Goal: Book appointment/travel/reservation

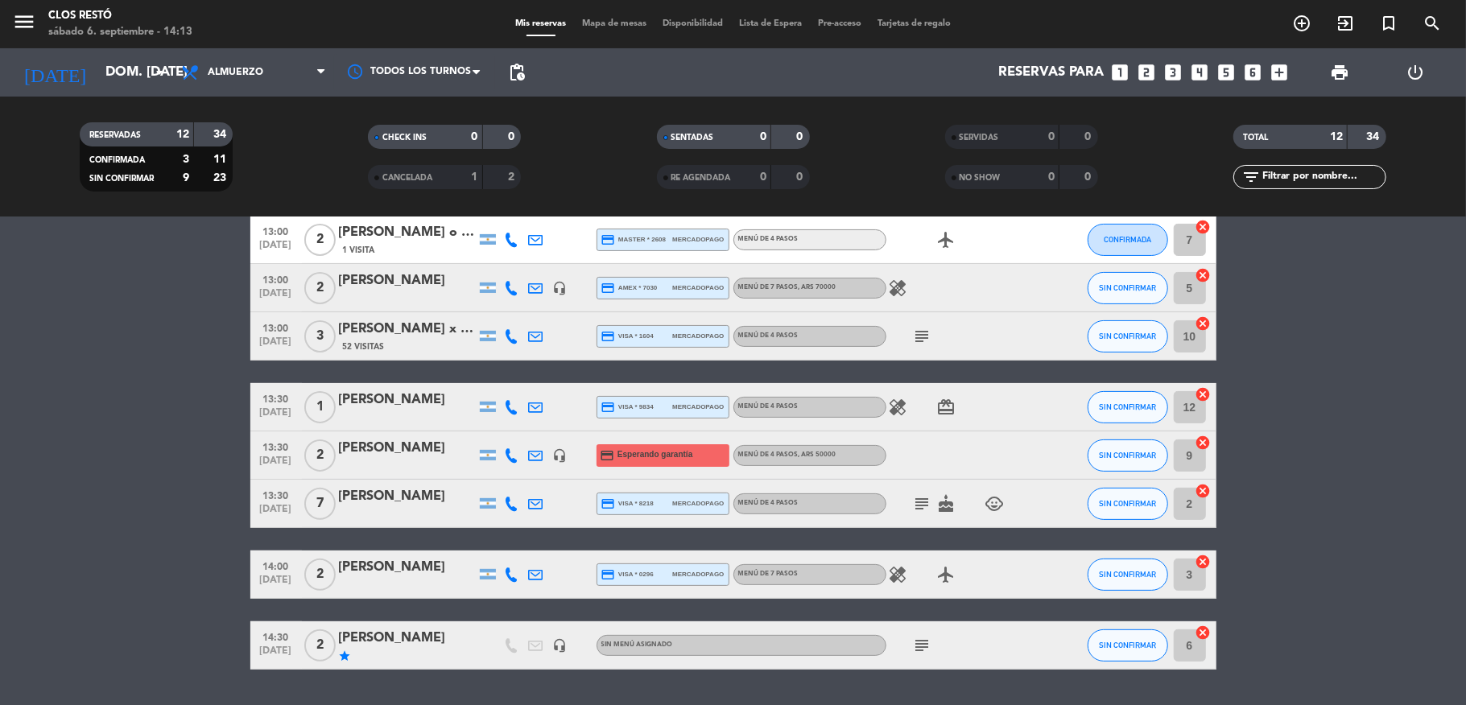
scroll to position [322, 0]
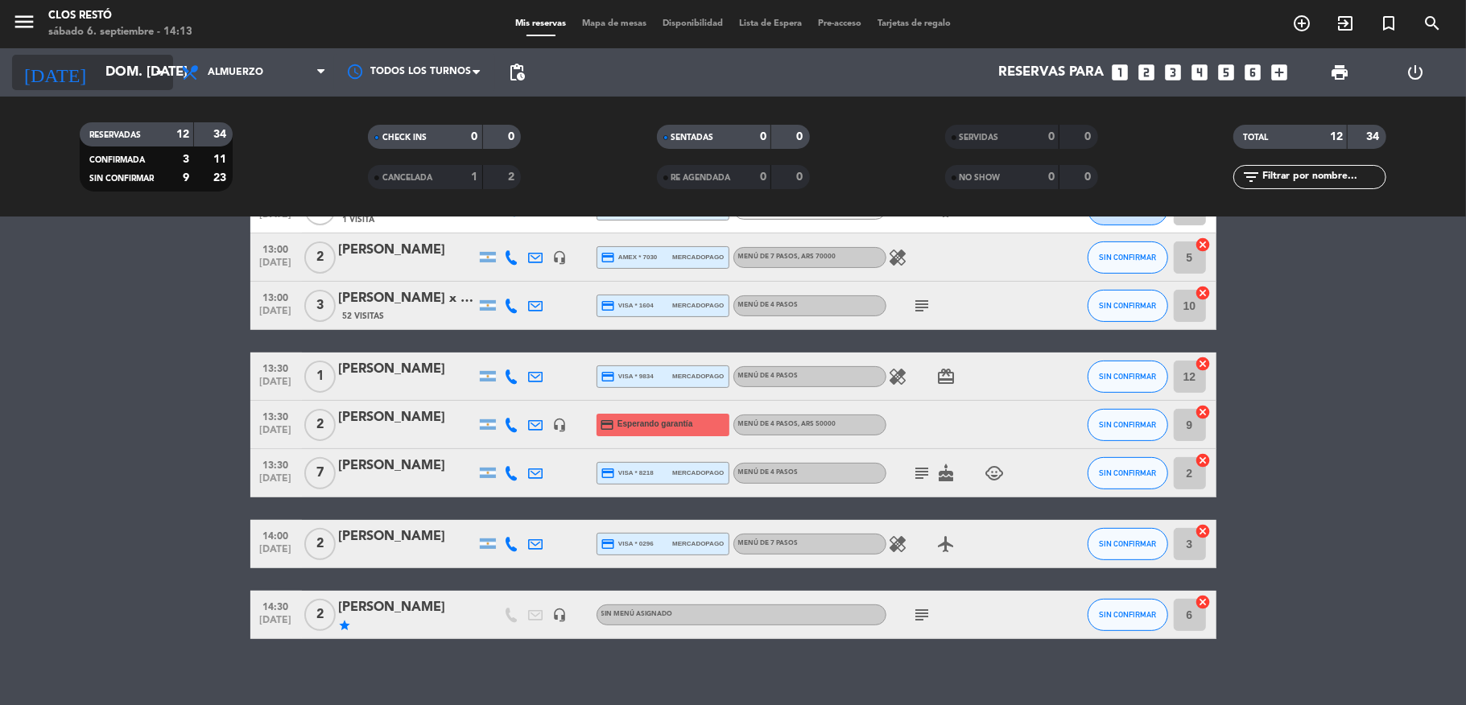
click at [101, 69] on input "dom. [DATE]" at bounding box center [184, 72] width 174 height 31
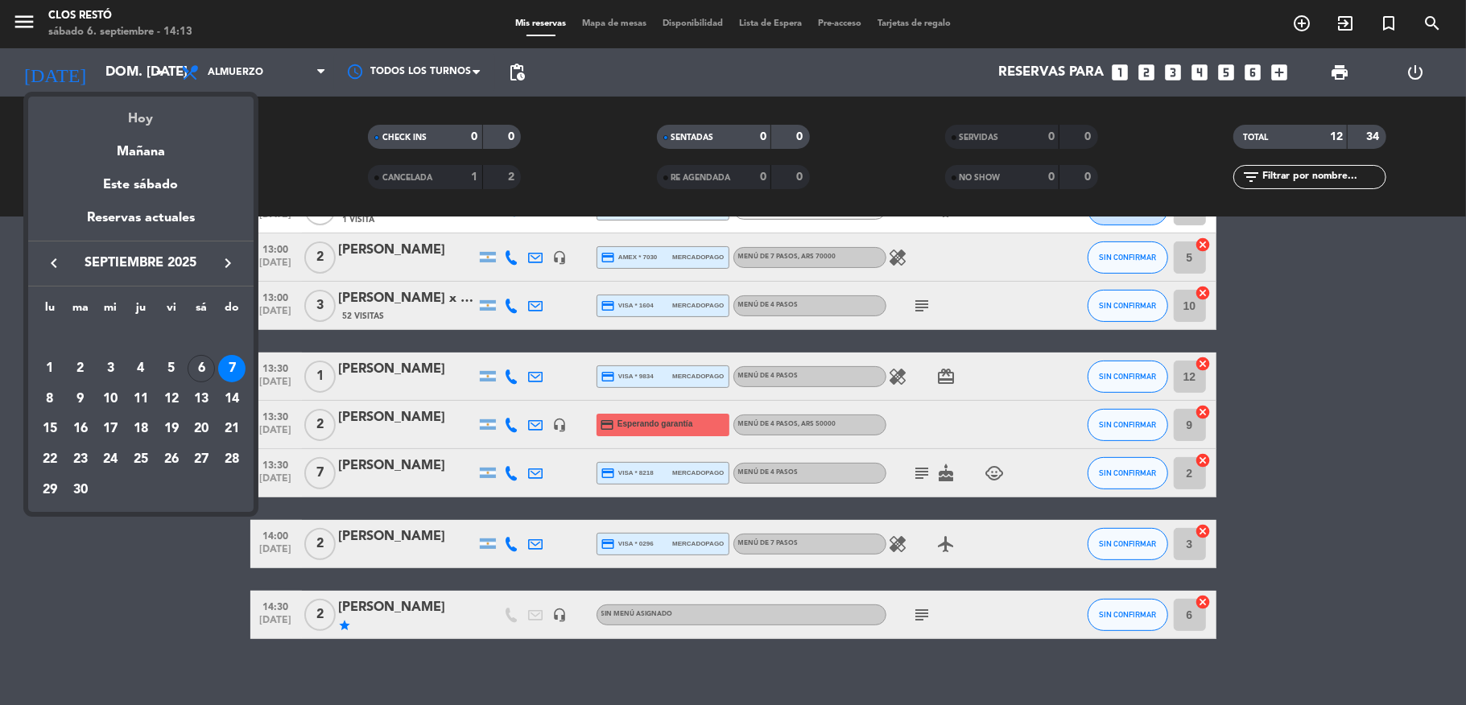
click at [108, 111] on div "Hoy" at bounding box center [140, 113] width 225 height 33
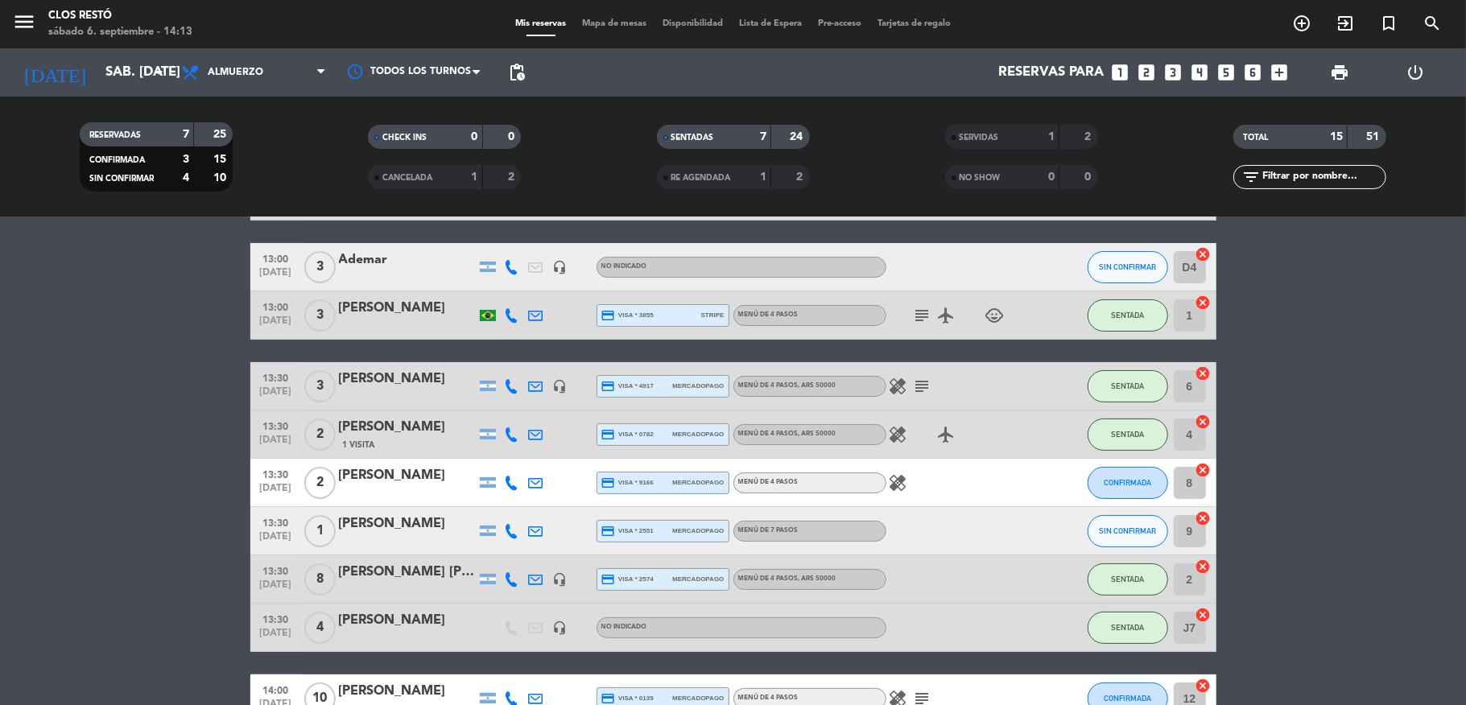
scroll to position [0, 0]
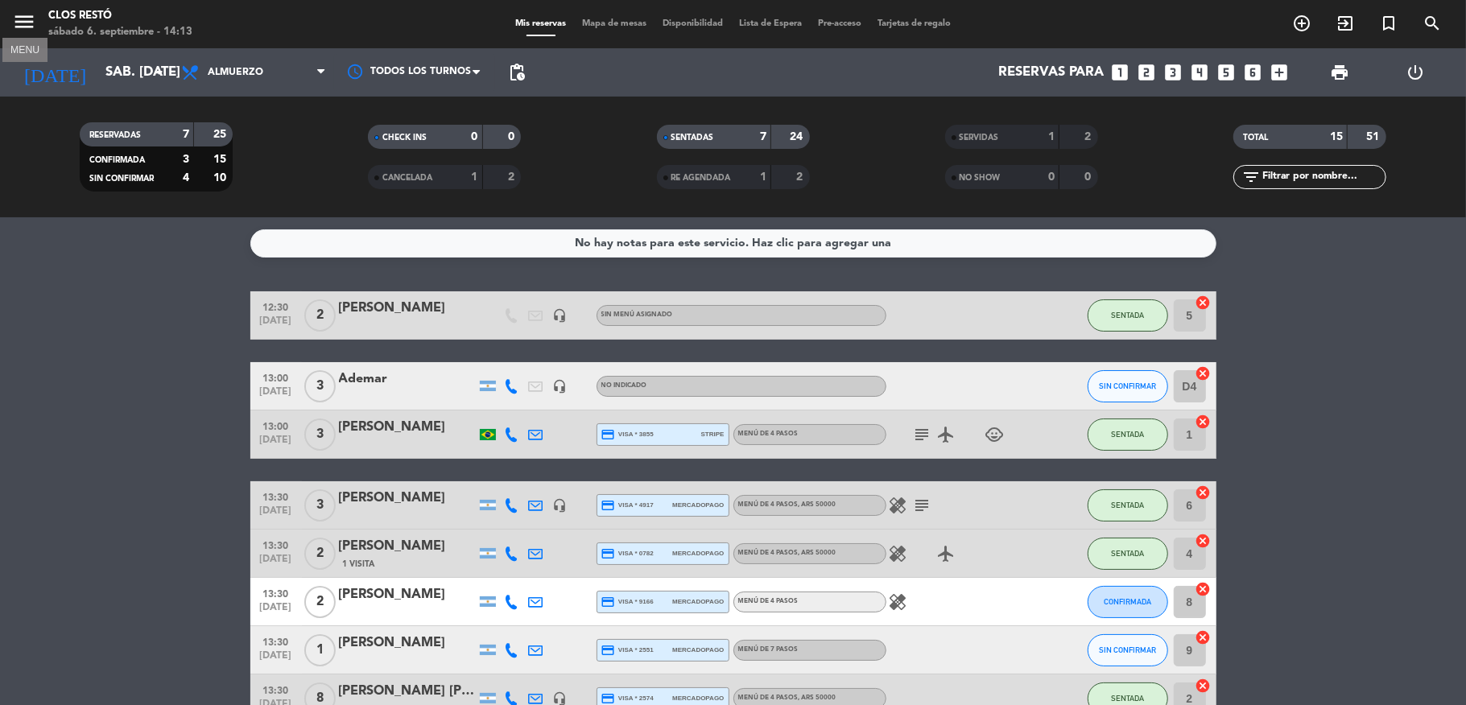
click at [23, 14] on icon "menu" at bounding box center [24, 22] width 24 height 24
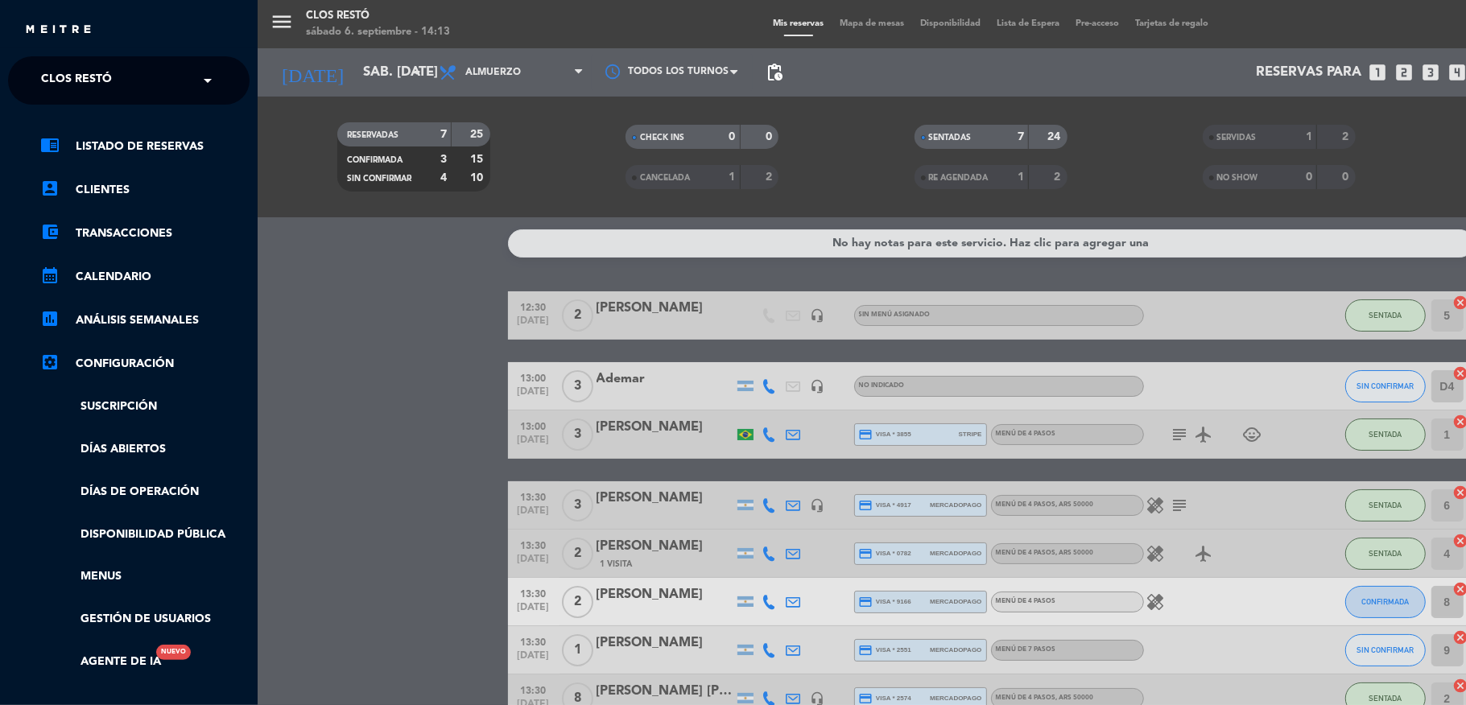
click at [97, 84] on span "Clos Restó" at bounding box center [76, 81] width 71 height 34
click at [95, 140] on span "Clos Visitas y Degustaciones" at bounding box center [109, 148] width 185 height 19
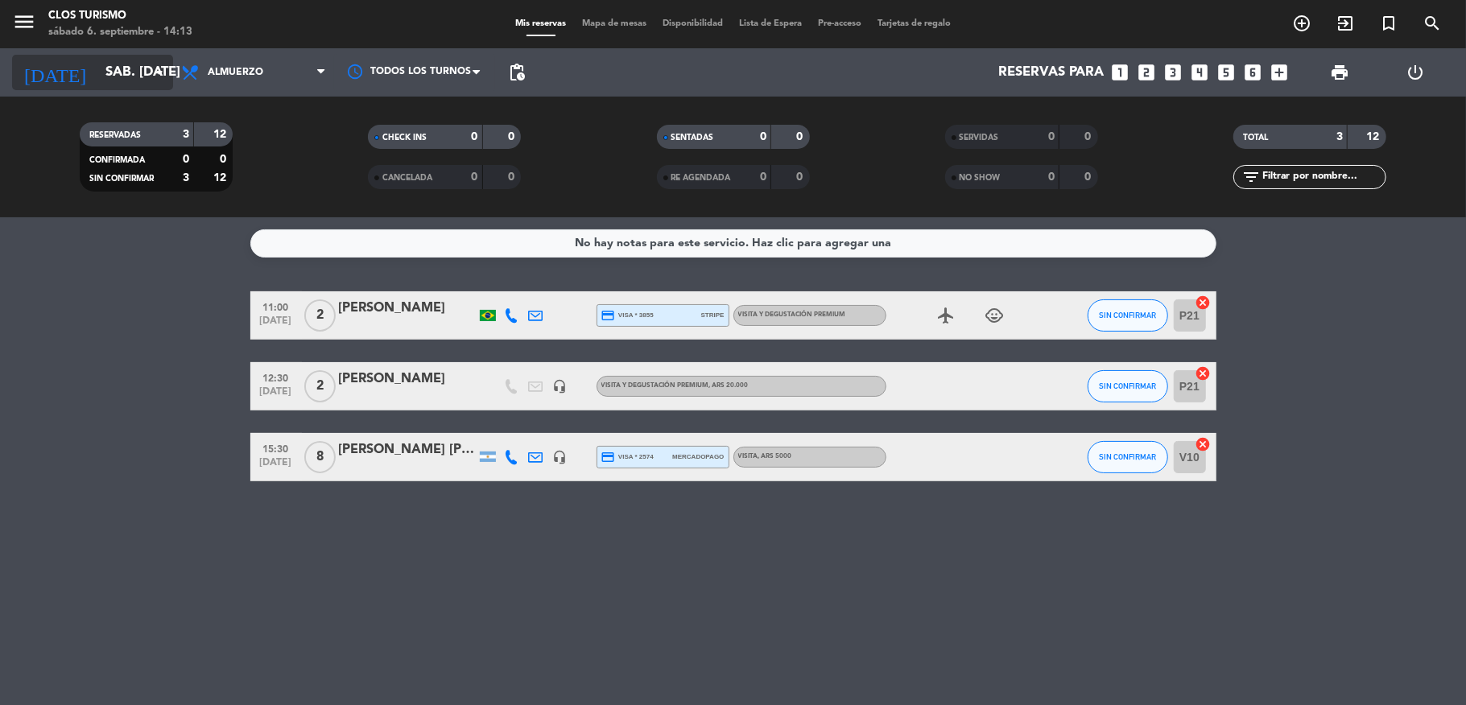
click at [110, 69] on input "sáb. [DATE]" at bounding box center [184, 72] width 174 height 31
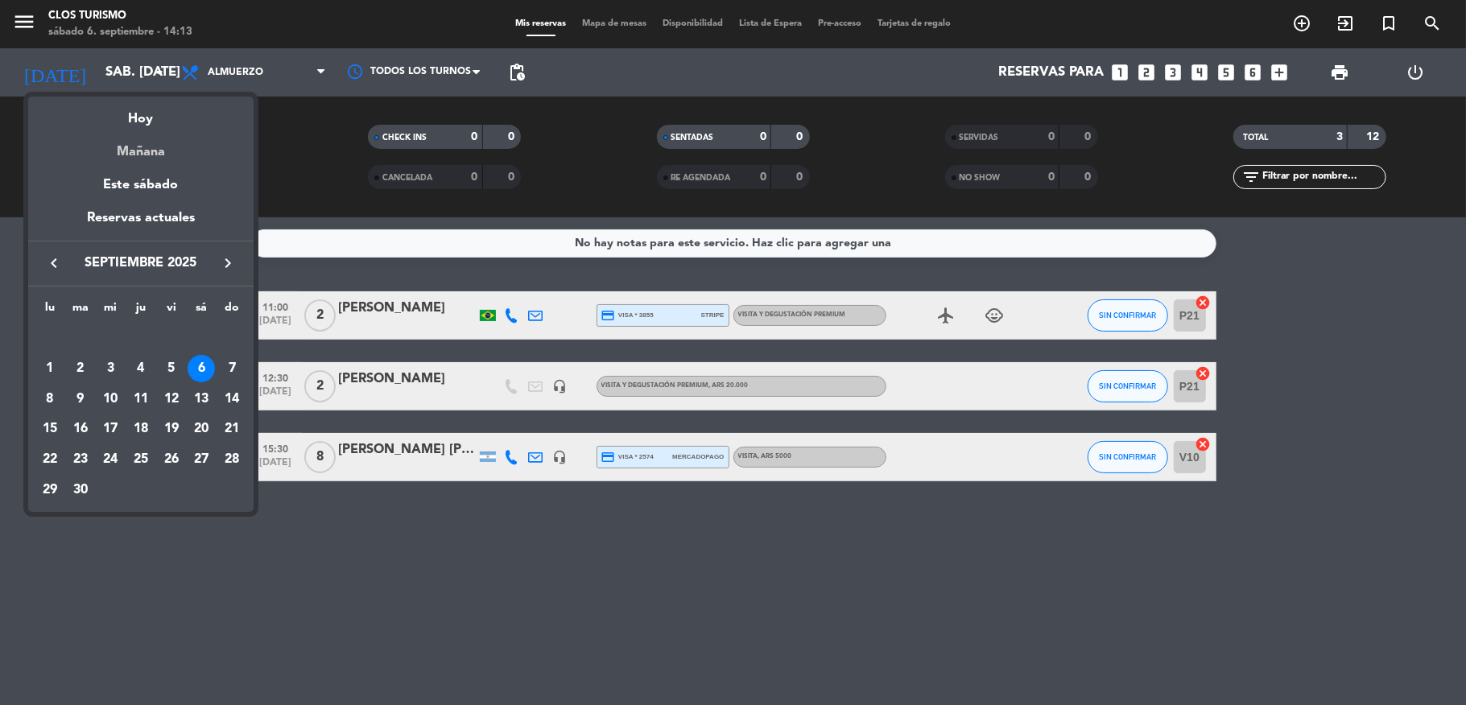
click at [138, 143] on div "Mañana" at bounding box center [140, 146] width 225 height 33
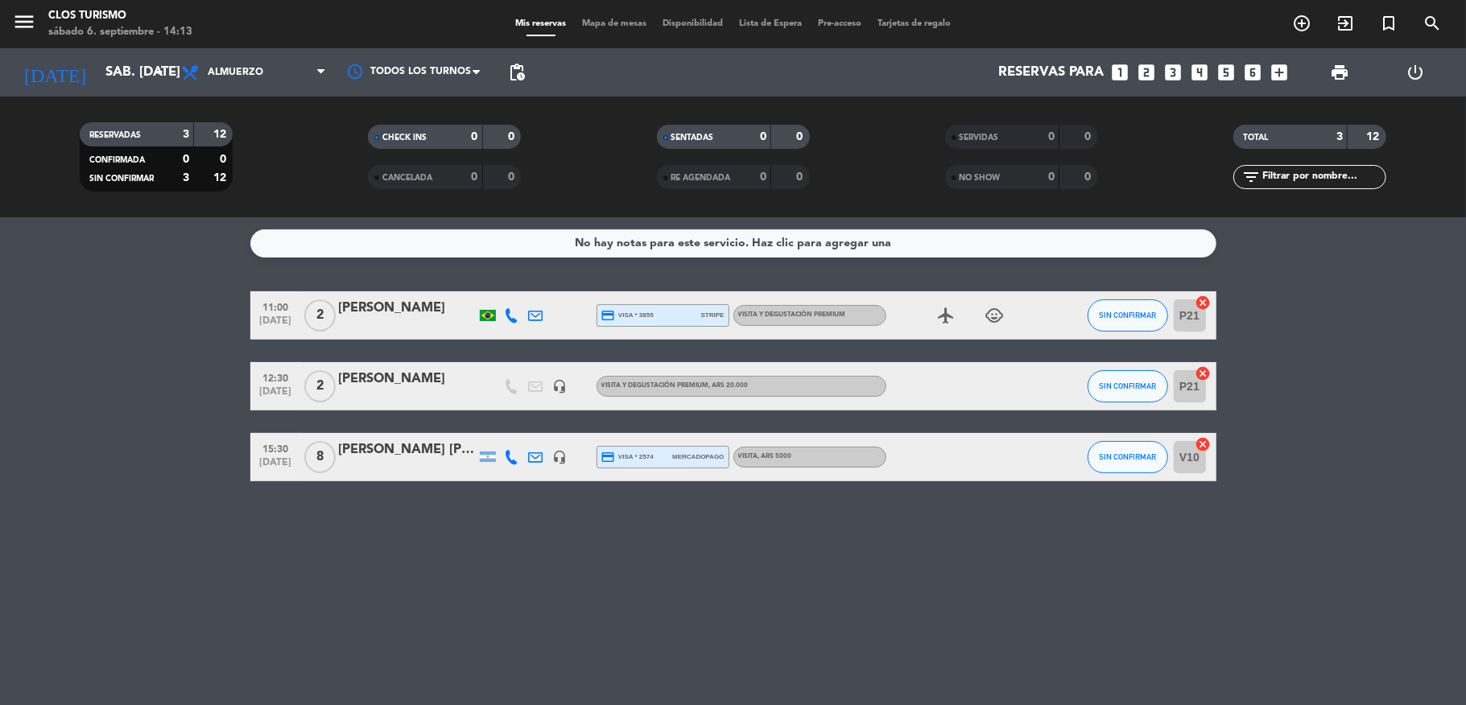
type input "dom. [DATE]"
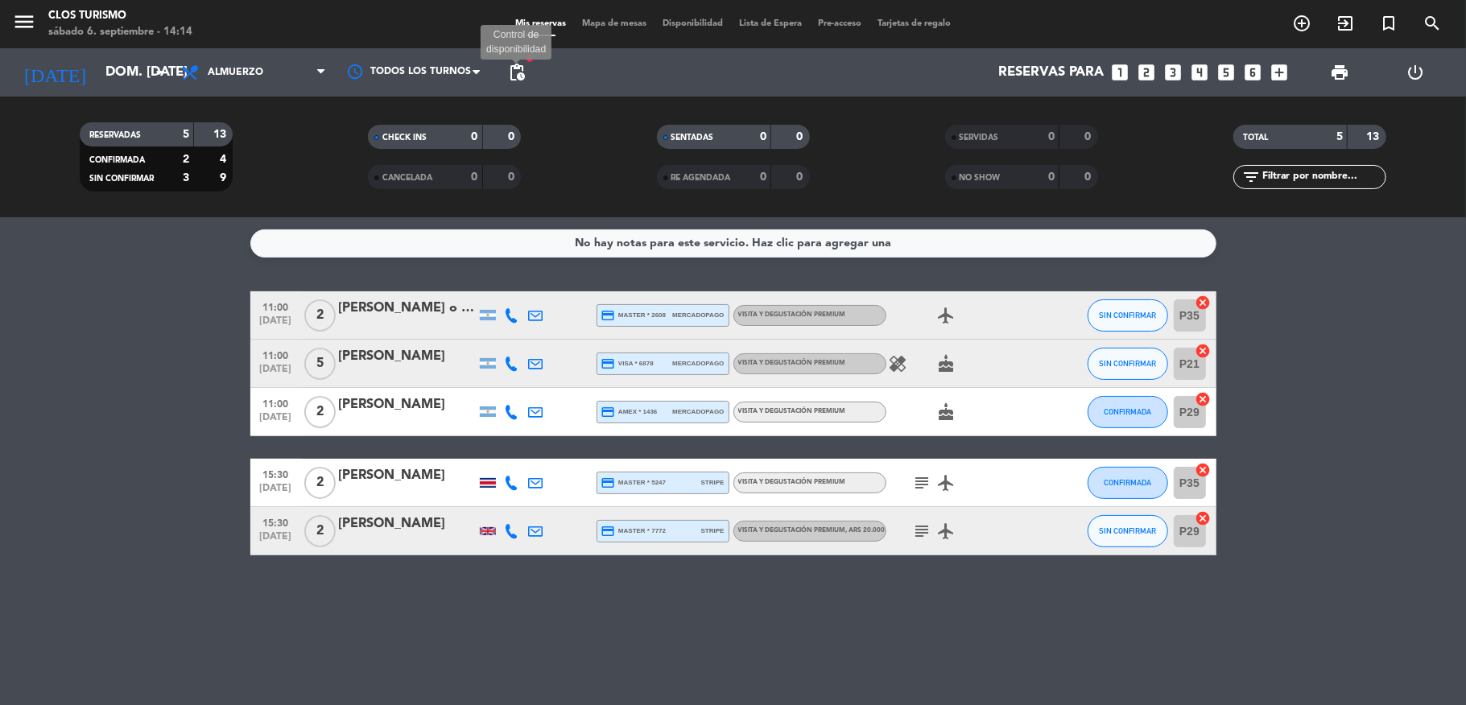
click at [523, 63] on span "pending_actions" at bounding box center [516, 72] width 19 height 19
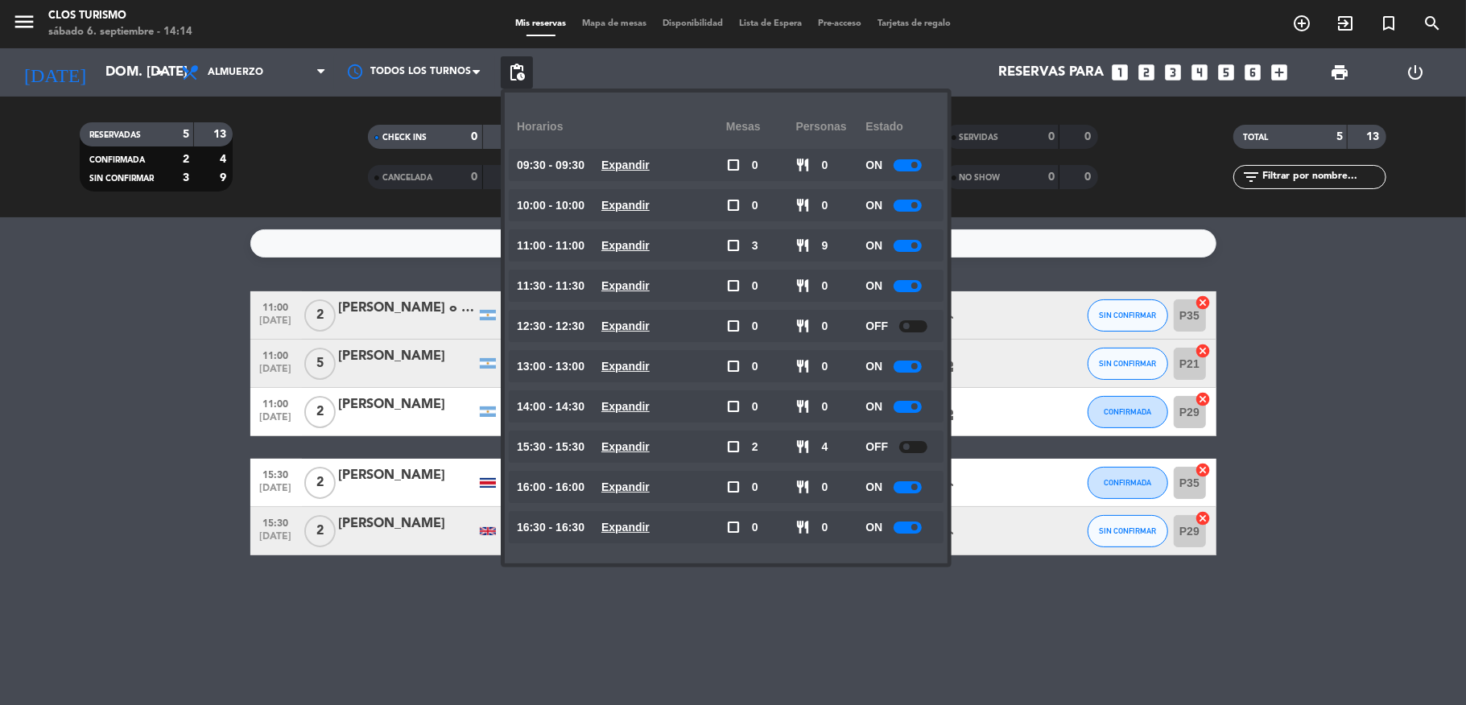
click at [523, 63] on span "pending_actions" at bounding box center [516, 72] width 19 height 19
